Goal: Navigation & Orientation: Find specific page/section

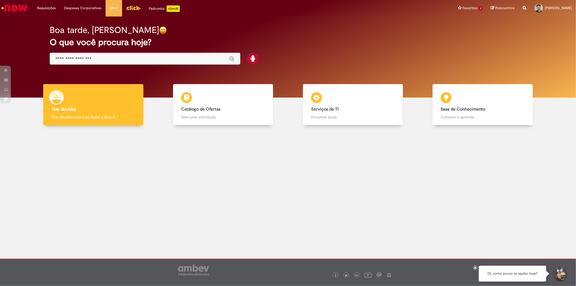
click at [105, 56] on input "Basta digitar aqui" at bounding box center [139, 59] width 168 height 6
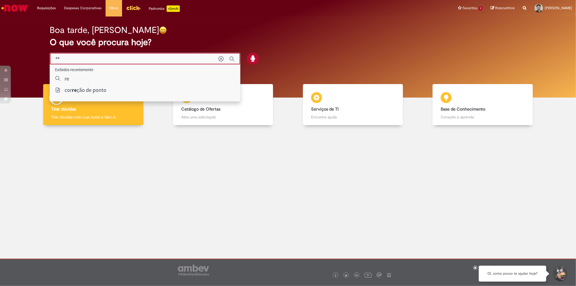
type input "*"
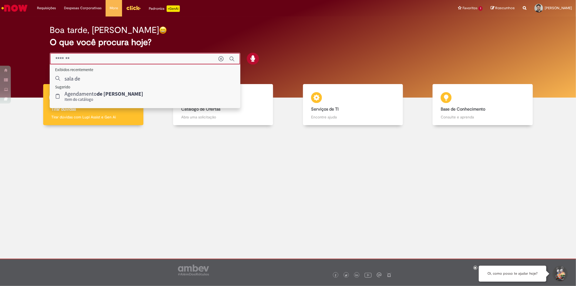
type input "*******"
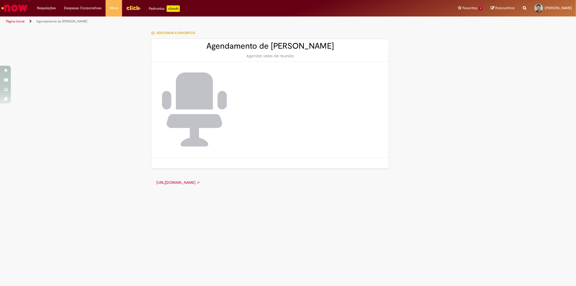
click at [185, 128] on img at bounding box center [194, 109] width 65 height 74
click at [199, 181] on link "[URL][DOMAIN_NAME] ➚" at bounding box center [177, 182] width 43 height 5
click at [11, 23] on link "Página inicial" at bounding box center [15, 21] width 19 height 4
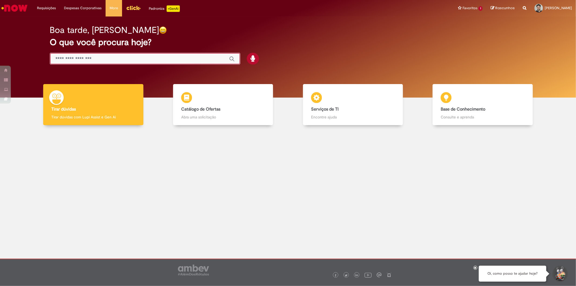
click at [142, 57] on input "Basta digitar aqui" at bounding box center [139, 59] width 168 height 6
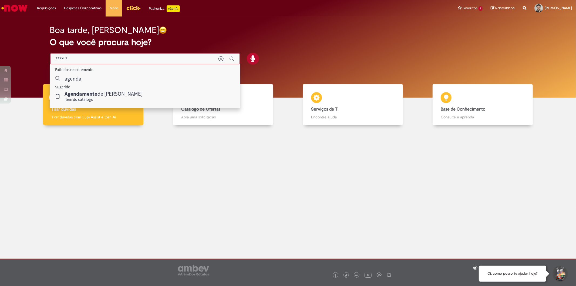
type input "******"
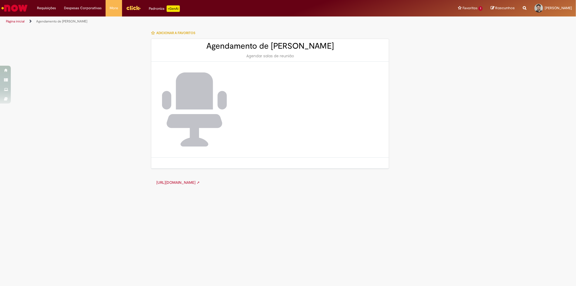
click at [133, 4] on img "Menu Cabeçalho" at bounding box center [133, 8] width 15 height 8
click at [470, 23] on link "Exibir todos os Favoritos" at bounding box center [483, 22] width 59 height 6
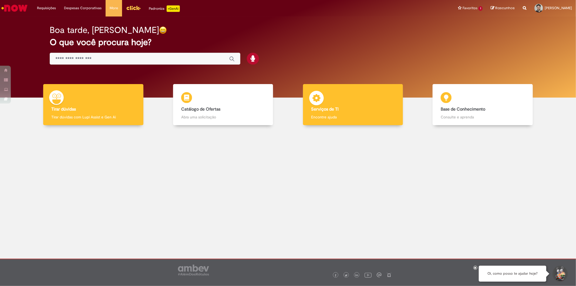
click at [322, 110] on b "Serviços de TI" at bounding box center [325, 108] width 28 height 5
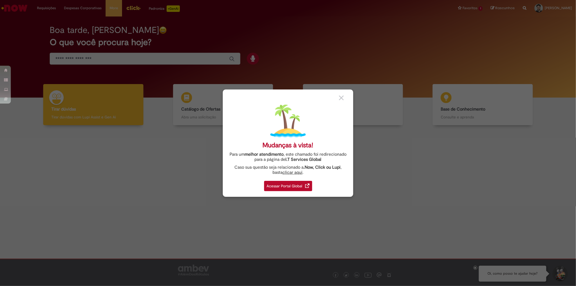
click at [295, 182] on div "Acessar Portal Global" at bounding box center [288, 186] width 48 height 10
